Goal: Transaction & Acquisition: Register for event/course

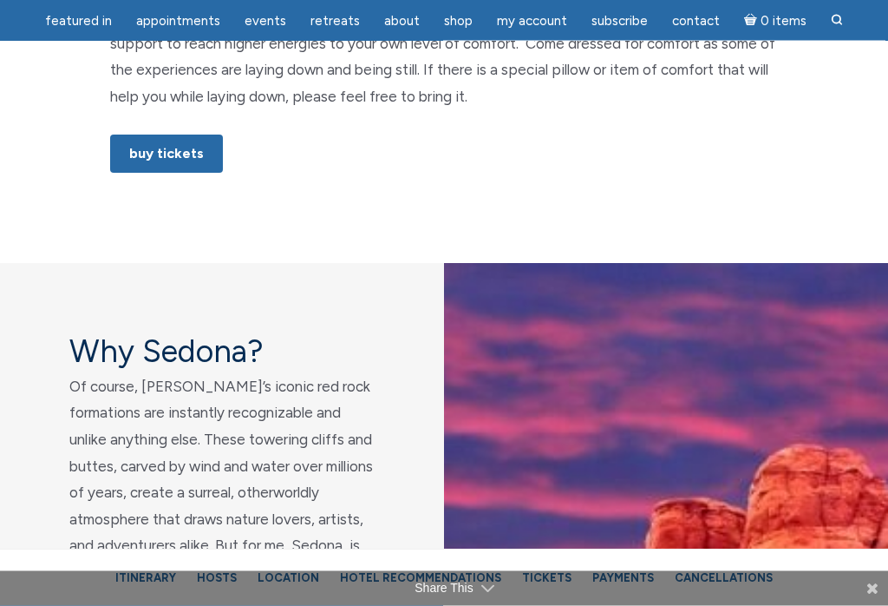
scroll to position [1320, 0]
click at [178, 134] on link "Buy Tickets" at bounding box center [166, 153] width 113 height 38
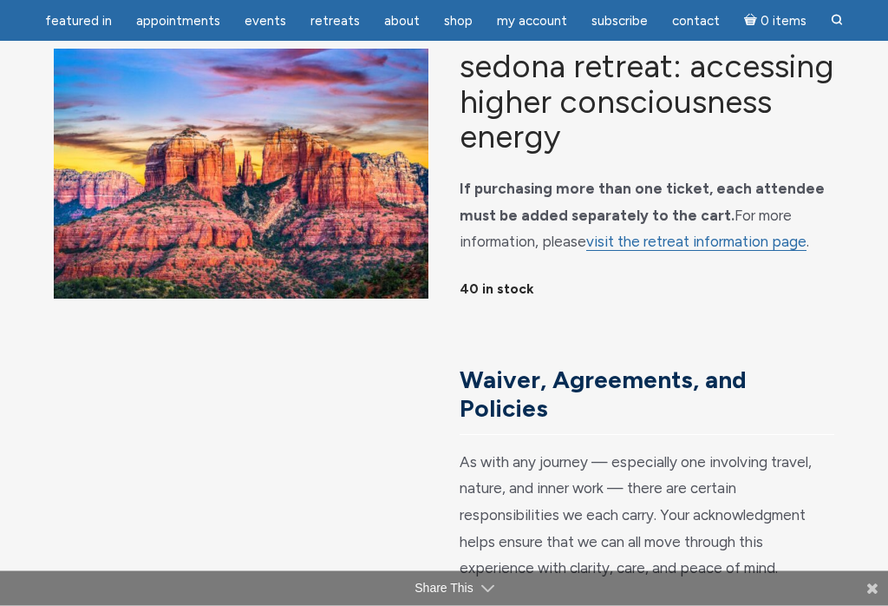
scroll to position [120, 0]
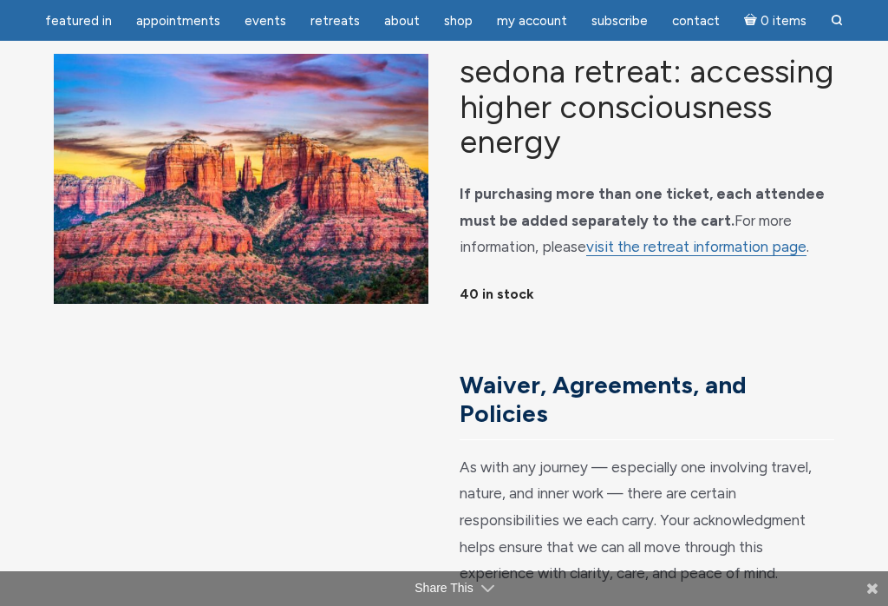
click at [767, 256] on link "visit the retreat information page" at bounding box center [696, 247] width 220 height 18
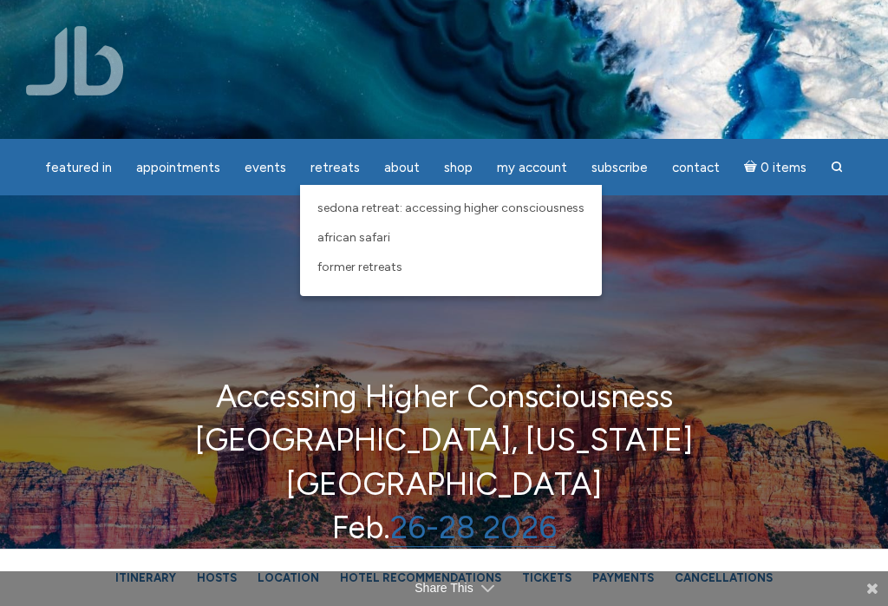
click at [526, 213] on span "Sedona Retreat: Accessing Higher Consciousness" at bounding box center [451, 207] width 267 height 15
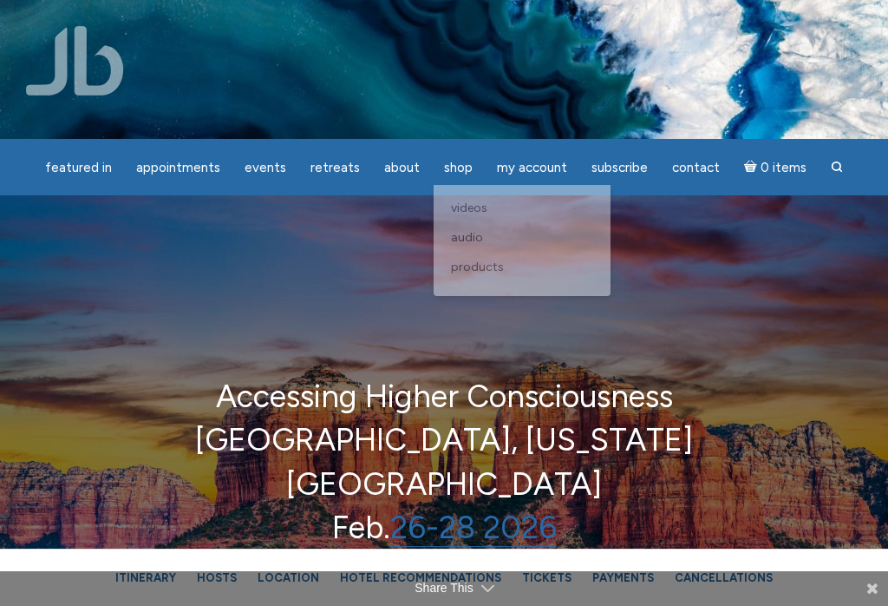
click at [716, 302] on div "Accessing Higher Consciousness Sedona, Arizona USA Feb. 26-28 2026" at bounding box center [444, 472] width 888 height 555
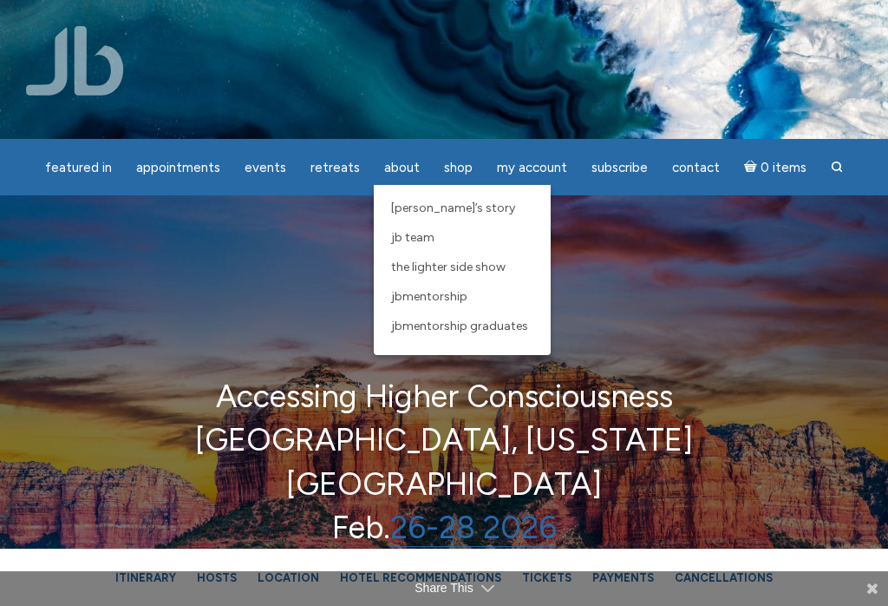
click at [665, 330] on div "Accessing Higher Consciousness Sedona, Arizona USA Feb. 26-28 2026" at bounding box center [444, 472] width 888 height 555
